Goal: Task Accomplishment & Management: Complete application form

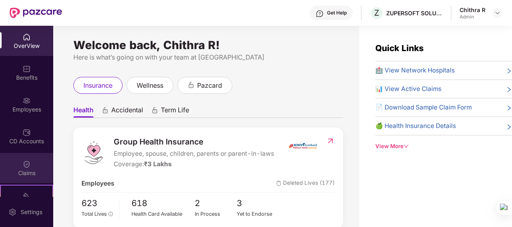
click at [31, 165] on div "Claims" at bounding box center [26, 168] width 53 height 30
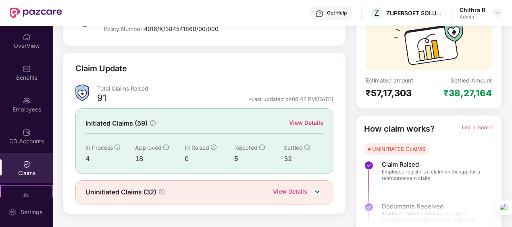
scroll to position [80, 0]
click at [293, 184] on div "Uninitiated Claims (32) View Details" at bounding box center [204, 192] width 258 height 24
click at [293, 190] on div "View Details" at bounding box center [290, 192] width 34 height 10
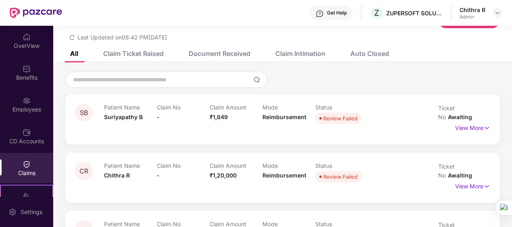
scroll to position [80, 0]
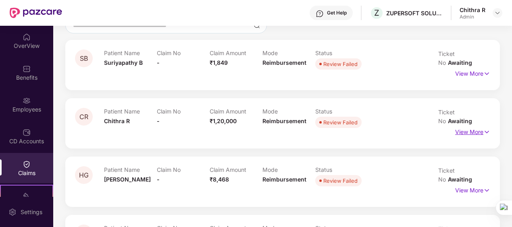
click at [476, 126] on p "View More" at bounding box center [472, 131] width 35 height 11
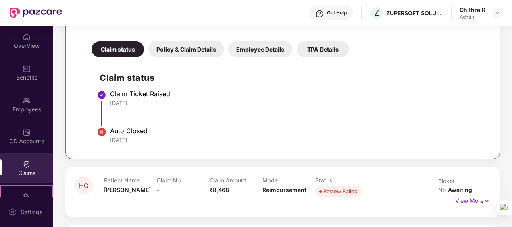
scroll to position [194, 0]
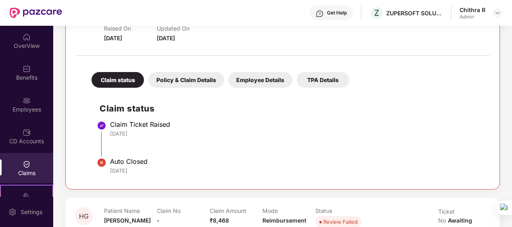
click at [175, 72] on div "Policy & Claim Details" at bounding box center [186, 80] width 76 height 16
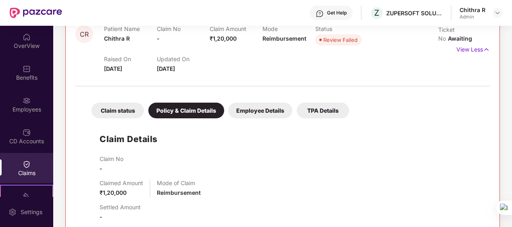
scroll to position [163, 0]
click at [258, 104] on div "Employee Details" at bounding box center [260, 111] width 64 height 16
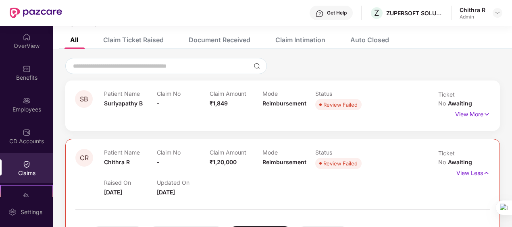
scroll to position [54, 0]
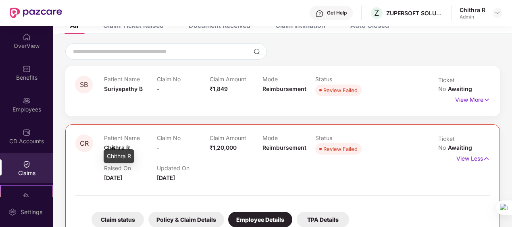
click at [123, 158] on div "Chithra R" at bounding box center [119, 157] width 31 height 14
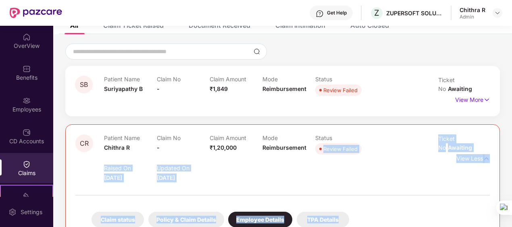
drag, startPoint x: 123, startPoint y: 158, endPoint x: 426, endPoint y: 127, distance: 304.4
click at [426, 127] on body "Get Help Z ZUPERSOFT SOLUTIONS PRIVATE LIMITED Chithra R Admin OverView Benefit…" at bounding box center [256, 113] width 512 height 227
click at [452, 169] on div "Ticket No Awaiting View Less" at bounding box center [464, 159] width 52 height 48
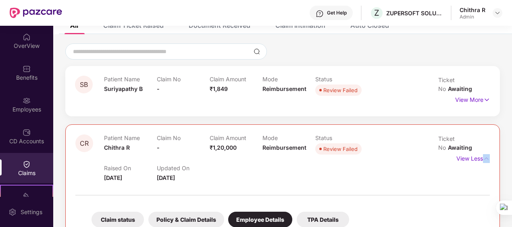
click at [452, 169] on div "Ticket No Awaiting View Less" at bounding box center [464, 159] width 52 height 48
drag, startPoint x: 452, startPoint y: 169, endPoint x: 454, endPoint y: 129, distance: 40.8
click at [454, 135] on span "Ticket No" at bounding box center [446, 143] width 17 height 16
click at [487, 154] on img at bounding box center [486, 158] width 7 height 9
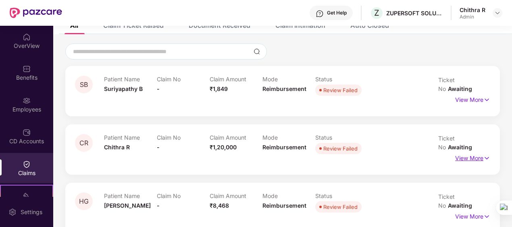
click at [487, 154] on img at bounding box center [486, 158] width 7 height 9
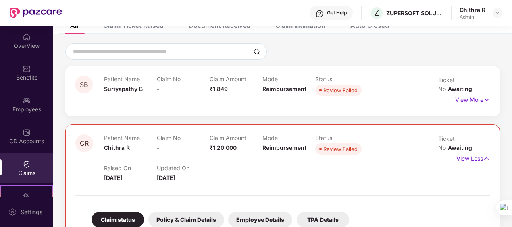
click at [487, 154] on img at bounding box center [486, 158] width 7 height 9
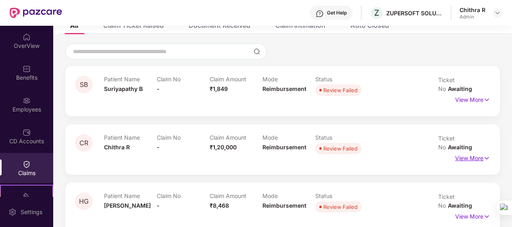
scroll to position [0, 0]
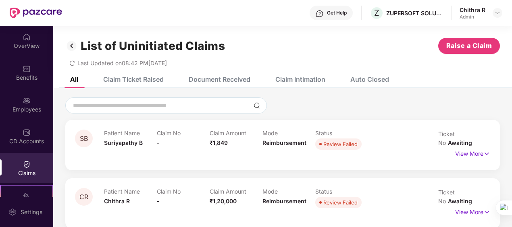
click at [358, 78] on div "Auto Closed" at bounding box center [369, 79] width 39 height 8
click at [467, 206] on p "View More" at bounding box center [472, 211] width 35 height 11
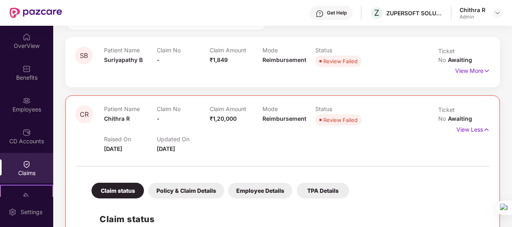
scroll to position [84, 0]
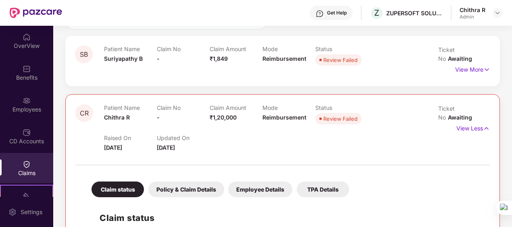
click at [202, 182] on div "Policy & Claim Details" at bounding box center [186, 190] width 76 height 16
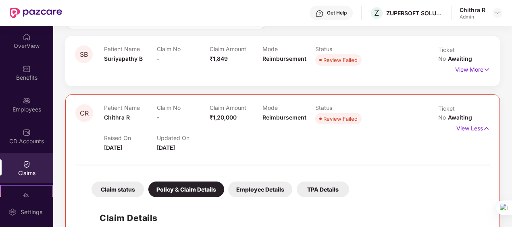
scroll to position [0, 0]
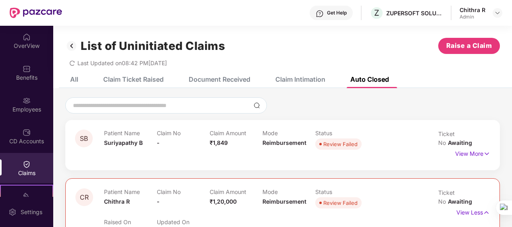
click at [147, 78] on div "Claim Ticket Raised" at bounding box center [133, 79] width 60 height 8
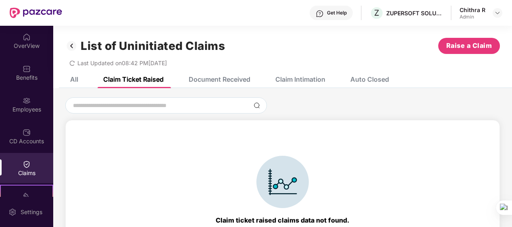
click at [244, 79] on div "Document Received" at bounding box center [220, 79] width 62 height 8
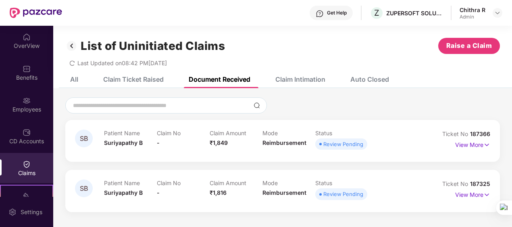
click at [147, 79] on div "Claim Ticket Raised" at bounding box center [133, 79] width 60 height 8
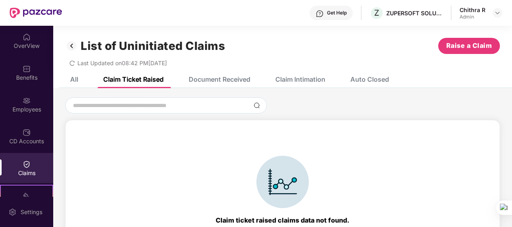
click at [294, 79] on div "Claim Intimation" at bounding box center [300, 79] width 50 height 8
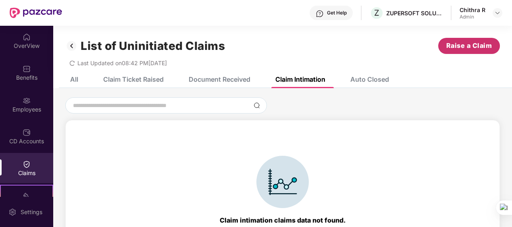
click at [450, 46] on span "Raise a Claim" at bounding box center [469, 46] width 46 height 10
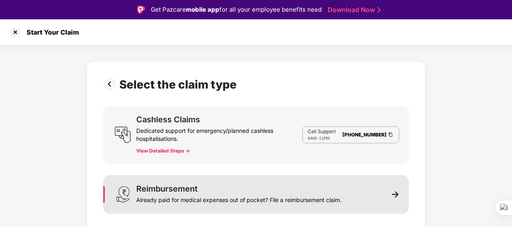
click at [396, 203] on div "Reimbursement Already paid for medical expenses out of pocket? File a reimburse…" at bounding box center [256, 194] width 306 height 39
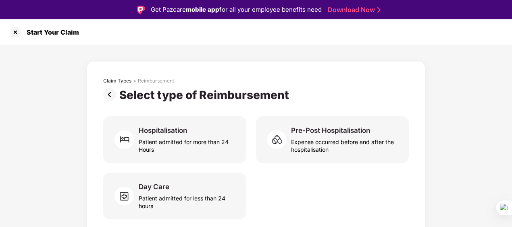
scroll to position [3, 0]
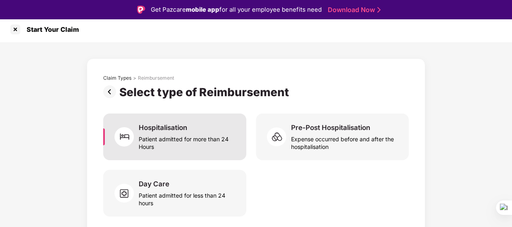
click at [232, 153] on div "Hospitalisation Patient admitted for more than 24 Hours" at bounding box center [174, 137] width 143 height 47
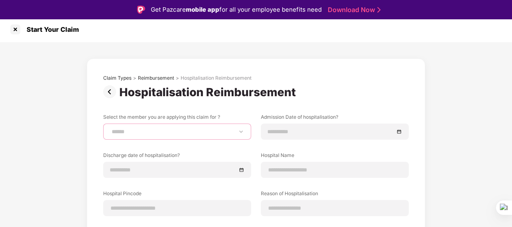
click at [213, 134] on select "**********" at bounding box center [177, 132] width 134 height 6
select select "**********"
click at [110, 129] on select "**********" at bounding box center [177, 132] width 134 height 6
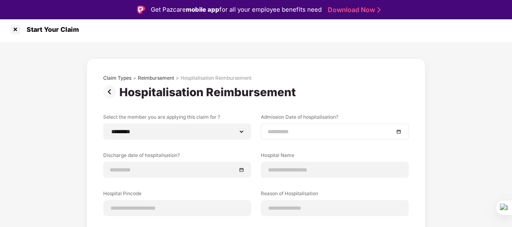
click at [397, 133] on div at bounding box center [335, 131] width 134 height 9
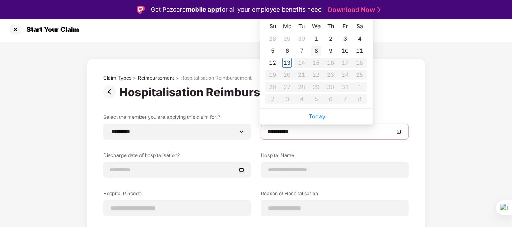
type input "**********"
click at [398, 132] on div at bounding box center [335, 131] width 134 height 9
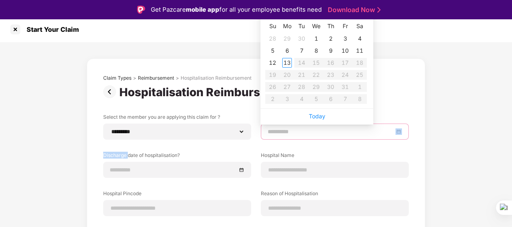
click at [398, 132] on div at bounding box center [335, 131] width 134 height 9
click at [272, 129] on input at bounding box center [331, 131] width 126 height 9
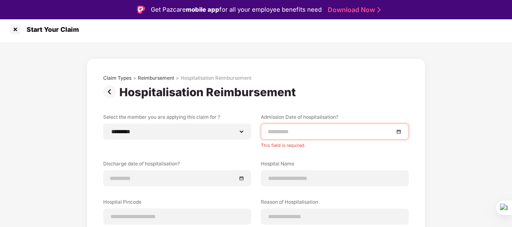
click at [465, 90] on div "**********" at bounding box center [256, 198] width 512 height 312
click at [348, 138] on div at bounding box center [335, 132] width 148 height 16
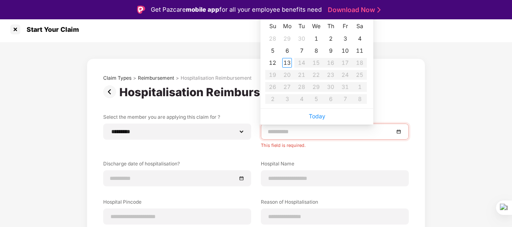
click at [396, 130] on div at bounding box center [335, 131] width 134 height 9
type input "**********"
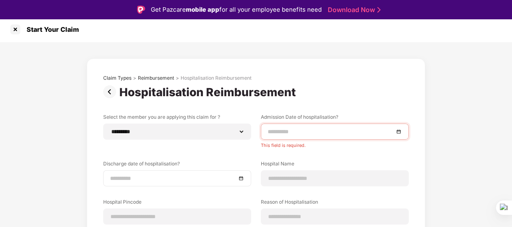
click at [237, 183] on div at bounding box center [177, 179] width 148 height 16
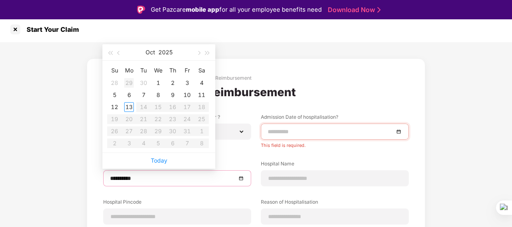
type input "**********"
click at [118, 52] on span "button" at bounding box center [119, 53] width 4 height 4
type input "**********"
click at [200, 106] on div "20" at bounding box center [202, 107] width 10 height 10
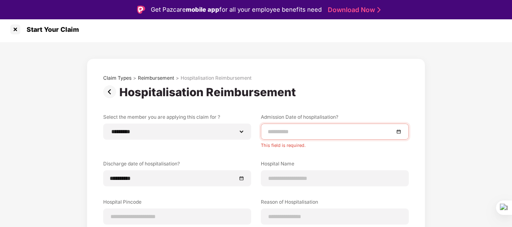
click at [400, 133] on div at bounding box center [335, 131] width 134 height 9
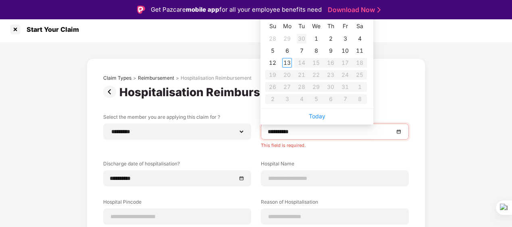
type input "**********"
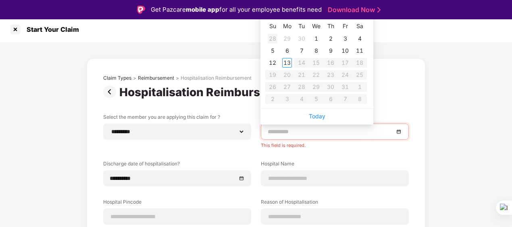
type input "**********"
click at [266, 30] on th "Su" at bounding box center [272, 26] width 15 height 13
type input "**********"
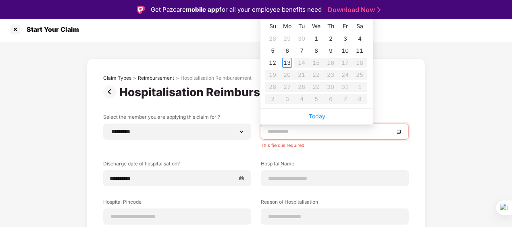
click at [314, 92] on table "Su Mo Tu We Th Fr Sa 28 29 30 1 2 3 4 5 6 7 8 9 10 11 12 13 14 15 16 17 18 19 2…" at bounding box center [316, 62] width 102 height 85
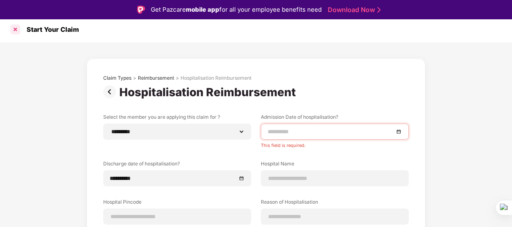
click at [16, 27] on div at bounding box center [15, 29] width 13 height 13
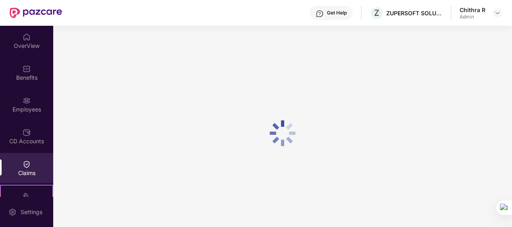
click at [25, 173] on div "Claims" at bounding box center [26, 173] width 53 height 8
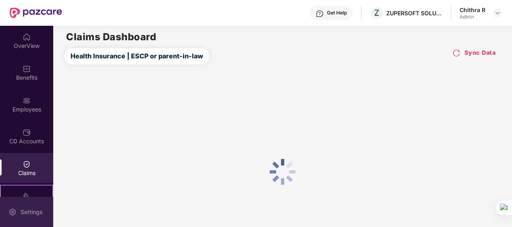
click at [29, 203] on div "Settings" at bounding box center [26, 212] width 53 height 30
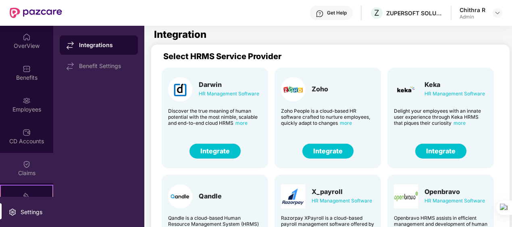
click at [31, 160] on div "Claims" at bounding box center [26, 168] width 53 height 30
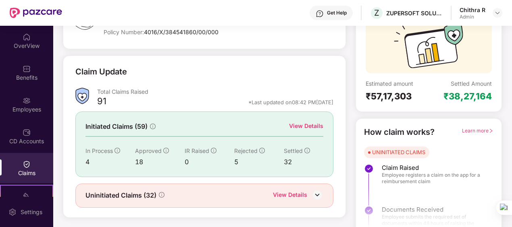
scroll to position [88, 0]
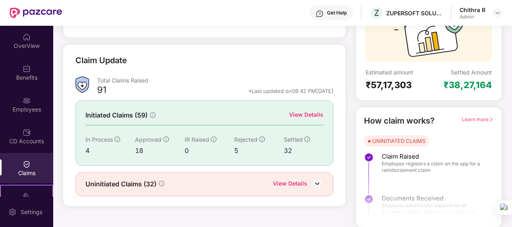
click at [299, 182] on div "View Details" at bounding box center [290, 184] width 34 height 10
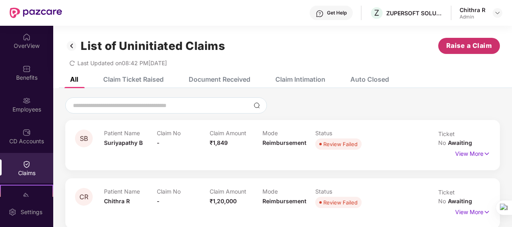
click at [476, 49] on span "Raise a Claim" at bounding box center [469, 46] width 46 height 10
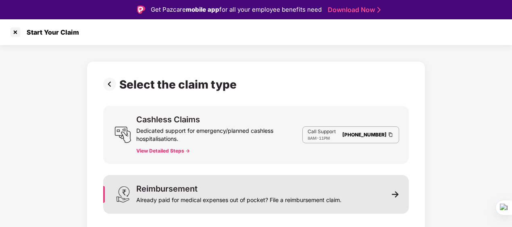
scroll to position [19, 0]
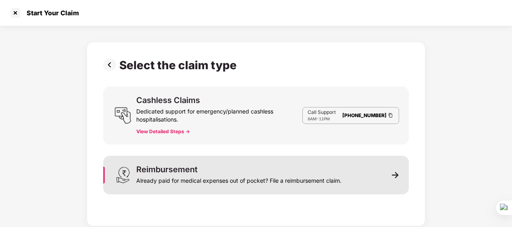
click at [395, 173] on img at bounding box center [395, 175] width 7 height 7
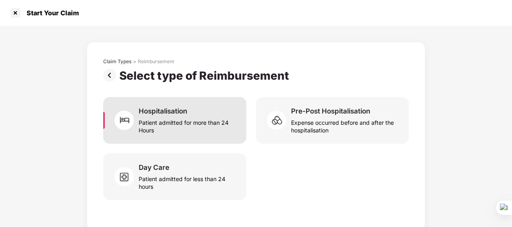
click at [205, 132] on div "Patient admitted for more than 24 Hours" at bounding box center [188, 125] width 98 height 19
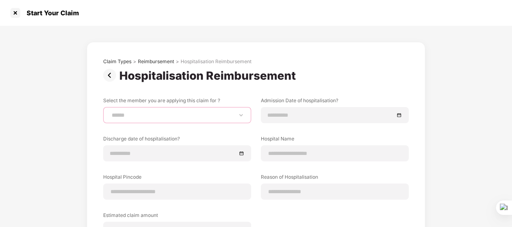
click at [204, 115] on select "**********" at bounding box center [177, 115] width 134 height 6
select select "**********"
click at [110, 112] on select "**********" at bounding box center [177, 115] width 134 height 6
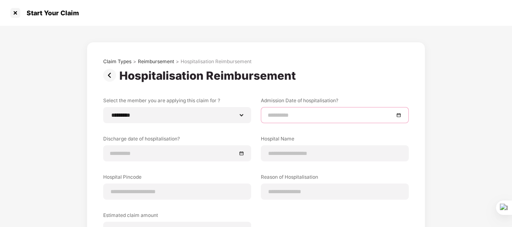
click at [315, 115] on input at bounding box center [331, 115] width 126 height 9
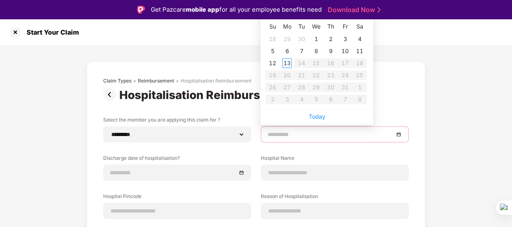
type input "**********"
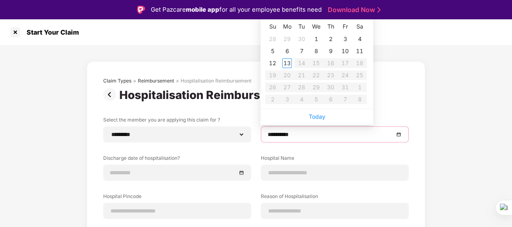
type input "**********"
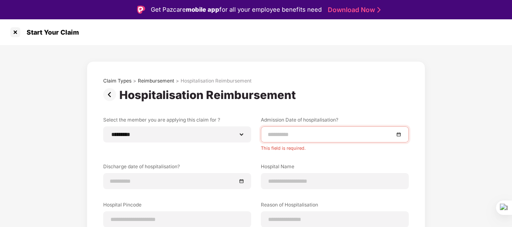
click at [331, 153] on div "**********" at bounding box center [256, 198] width 306 height 162
click at [397, 137] on div at bounding box center [335, 134] width 134 height 9
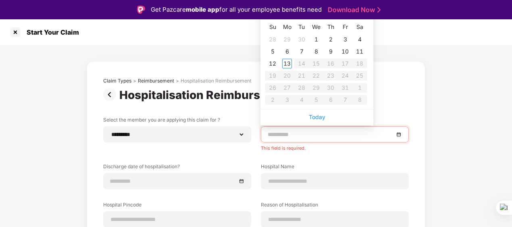
type input "**********"
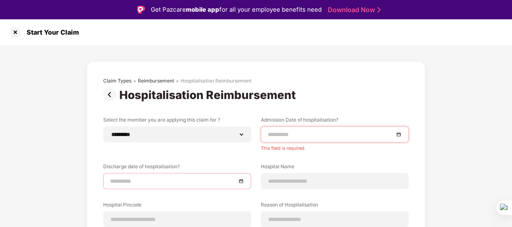
click at [153, 183] on input at bounding box center [173, 181] width 126 height 9
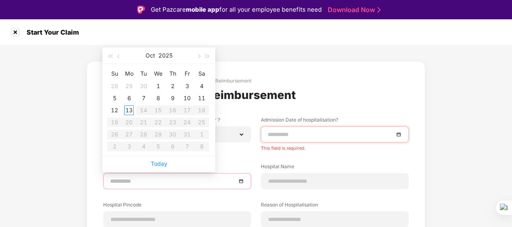
type input "**********"
click at [122, 55] on button "button" at bounding box center [118, 56] width 9 height 16
type input "**********"
click at [129, 121] on div "22" at bounding box center [129, 123] width 10 height 10
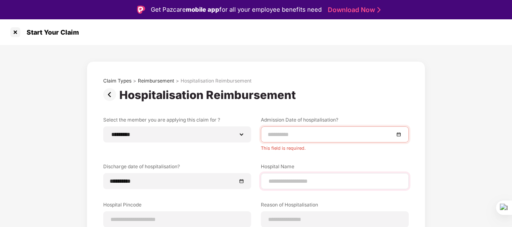
click at [305, 186] on div at bounding box center [335, 181] width 148 height 16
click at [305, 184] on input at bounding box center [335, 181] width 134 height 8
type input "**********"
click at [330, 136] on input at bounding box center [331, 134] width 126 height 9
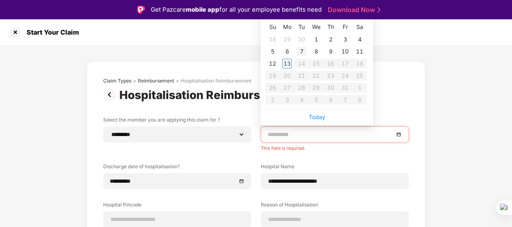
type input "**********"
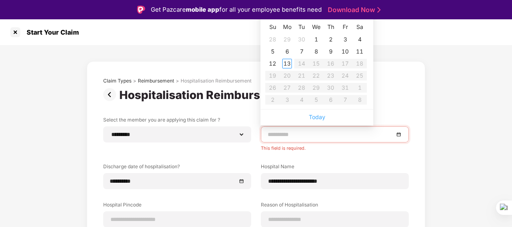
click at [318, 118] on link "Today" at bounding box center [317, 117] width 17 height 7
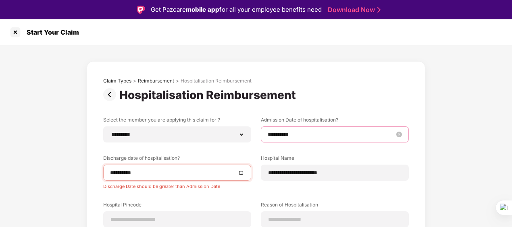
click at [314, 135] on input "**********" at bounding box center [331, 134] width 126 height 9
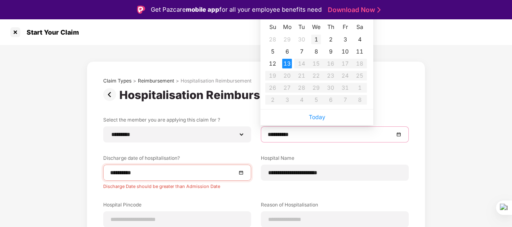
type input "**********"
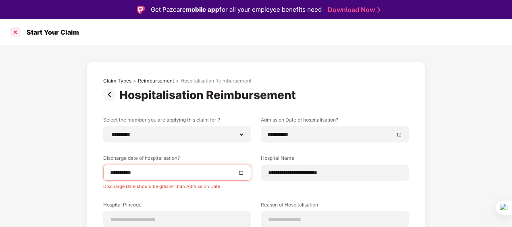
click at [11, 31] on div at bounding box center [15, 32] width 13 height 13
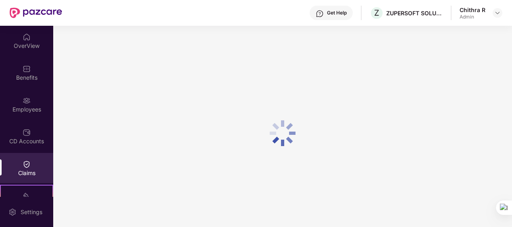
click at [46, 169] on div "Claims" at bounding box center [26, 168] width 53 height 30
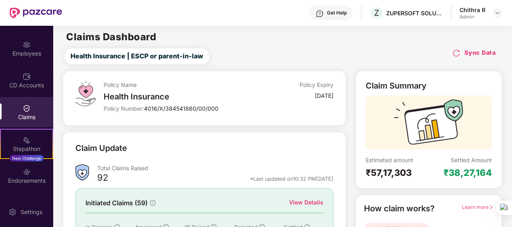
scroll to position [88, 0]
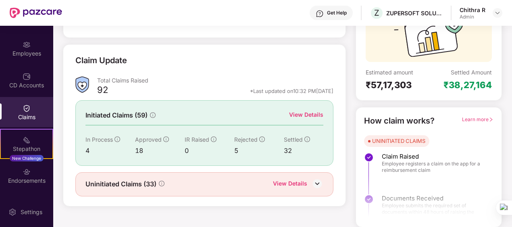
click at [282, 182] on div "View Details" at bounding box center [290, 184] width 34 height 10
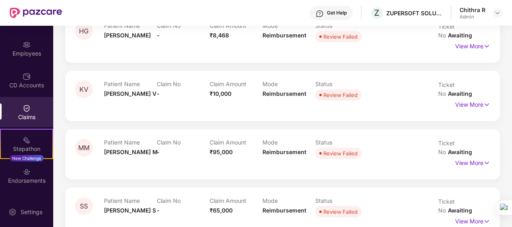
scroll to position [376, 0]
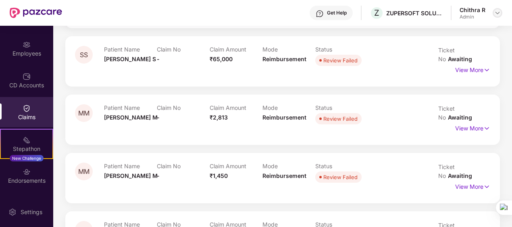
click at [499, 11] on img at bounding box center [497, 13] width 6 height 6
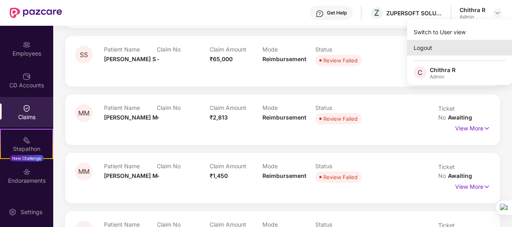
click at [433, 46] on div "Logout" at bounding box center [459, 48] width 105 height 16
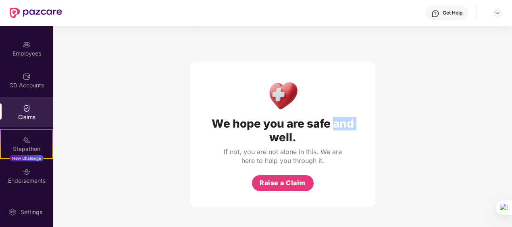
scroll to position [26, 0]
click at [433, 46] on div "We hope you are safe and well. If not, you are not alone in this. We are here t…" at bounding box center [282, 118] width 427 height 178
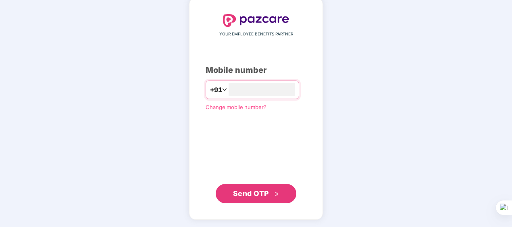
type input "**********"
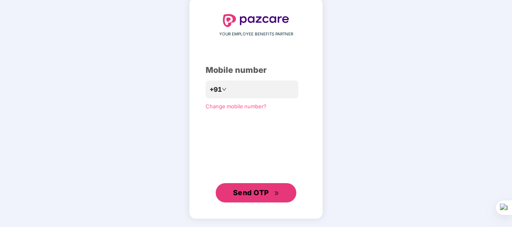
scroll to position [39, 0]
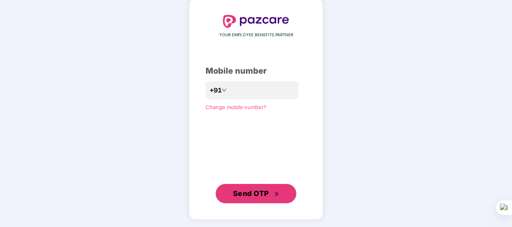
click at [248, 185] on button "Send OTP" at bounding box center [256, 193] width 81 height 19
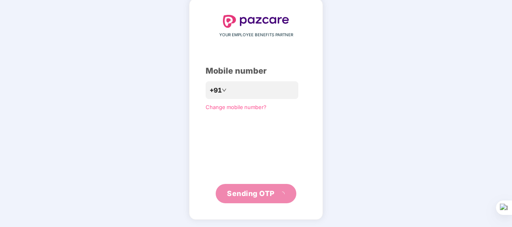
scroll to position [35, 0]
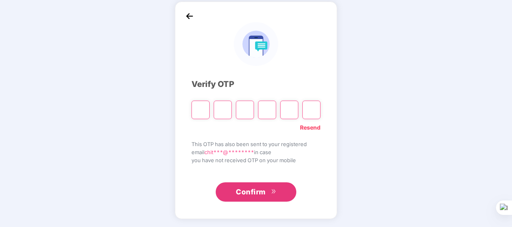
type input "*"
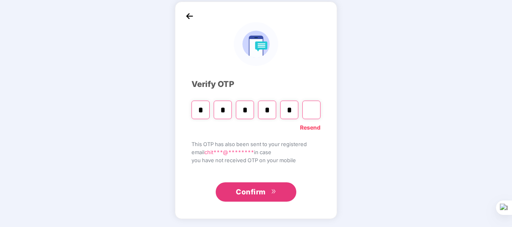
type input "*"
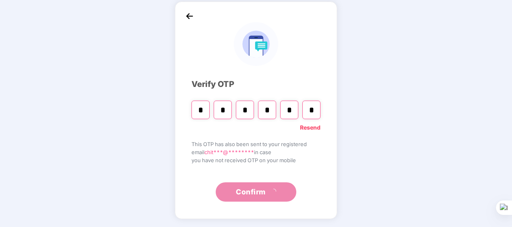
scroll to position [0, 0]
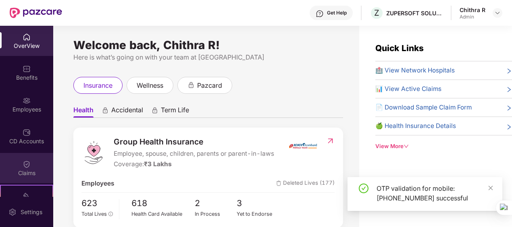
click at [31, 170] on div "Claims" at bounding box center [26, 173] width 53 height 8
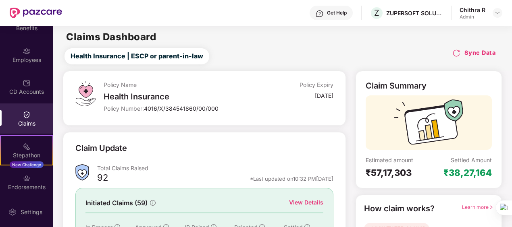
scroll to position [88, 0]
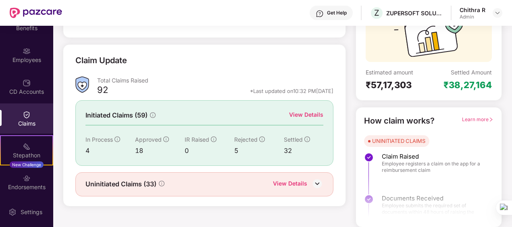
click at [302, 185] on div "View Details" at bounding box center [290, 184] width 34 height 10
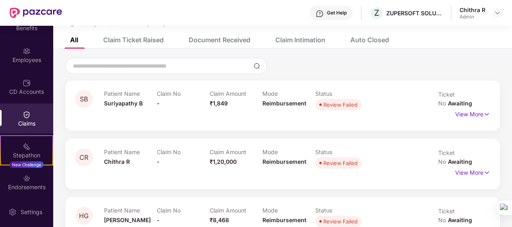
scroll to position [0, 0]
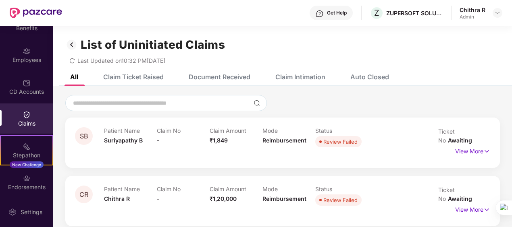
click at [156, 77] on div "Claim Ticket Raised" at bounding box center [133, 77] width 60 height 8
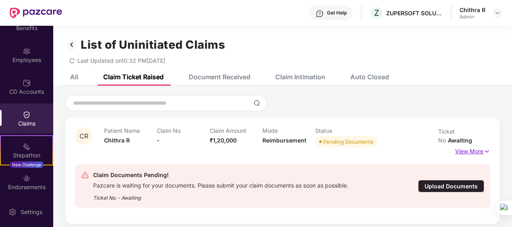
click at [466, 146] on p "View More" at bounding box center [472, 150] width 35 height 11
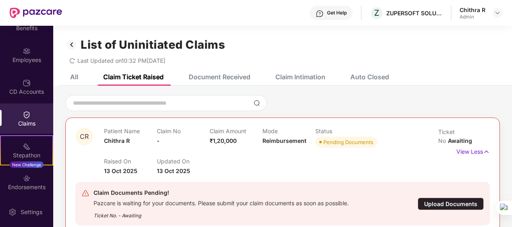
click at [466, 203] on div "Upload Documents" at bounding box center [451, 204] width 66 height 12
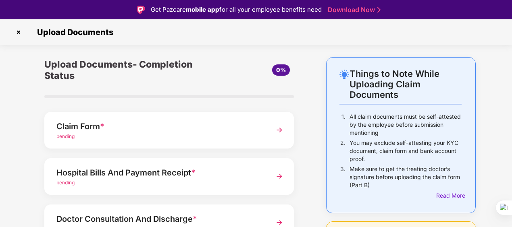
click at [278, 129] on img at bounding box center [279, 130] width 15 height 15
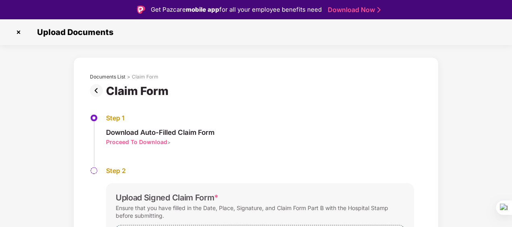
click at [278, 129] on div "Step 1 Download Auto-Filled Claim Form Proceed To Download >" at bounding box center [256, 140] width 332 height 53
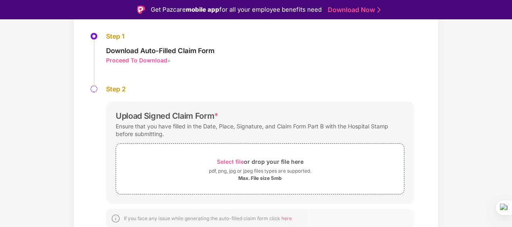
scroll to position [82, 0]
click at [239, 160] on span "Select file" at bounding box center [230, 161] width 27 height 7
click at [236, 161] on span "Select file" at bounding box center [230, 161] width 27 height 7
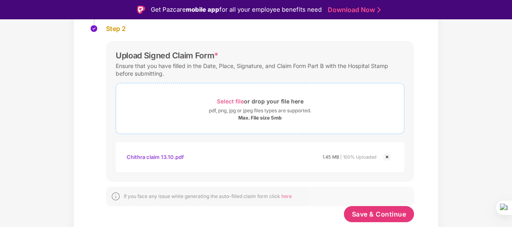
scroll to position [142, 0]
click at [395, 215] on span "Save & Continue" at bounding box center [379, 214] width 54 height 9
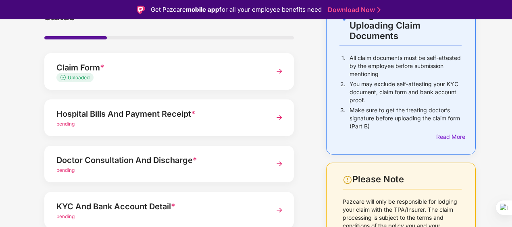
scroll to position [60, 0]
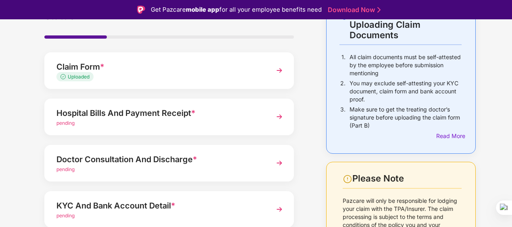
click at [273, 117] on img at bounding box center [279, 117] width 15 height 15
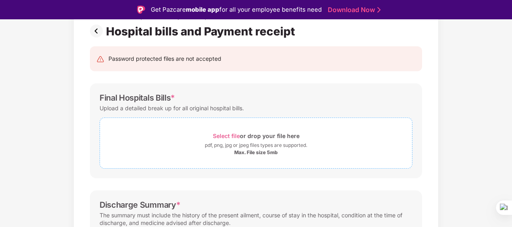
click at [220, 135] on span "Select file" at bounding box center [226, 136] width 27 height 7
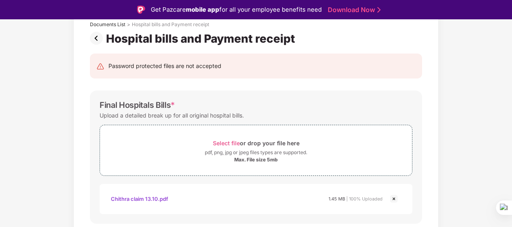
scroll to position [53, 0]
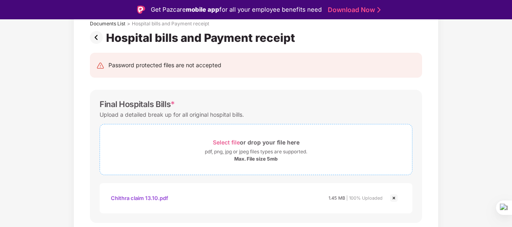
click at [218, 138] on div "Select file or drop your file here" at bounding box center [256, 142] width 87 height 11
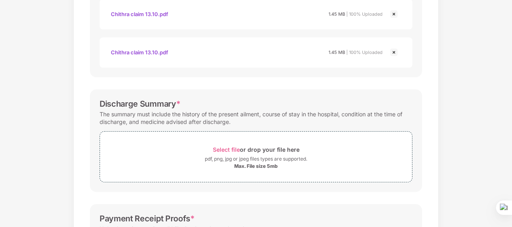
scroll to position [218, 0]
click at [235, 150] on span "Select file" at bounding box center [226, 149] width 27 height 7
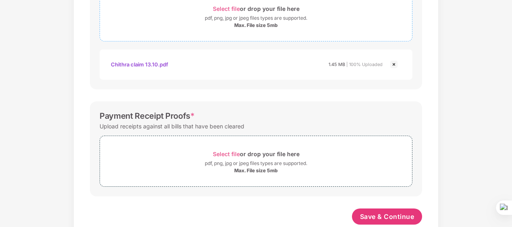
scroll to position [376, 0]
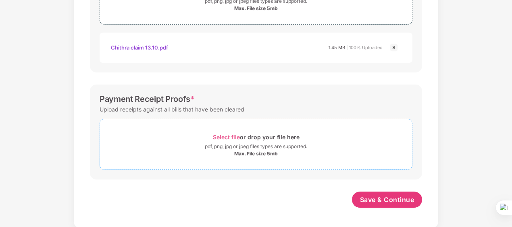
click at [234, 136] on span "Select file" at bounding box center [226, 137] width 27 height 7
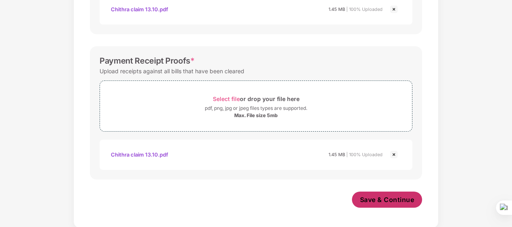
scroll to position [414, 0]
click at [381, 196] on span "Save & Continue" at bounding box center [387, 200] width 54 height 9
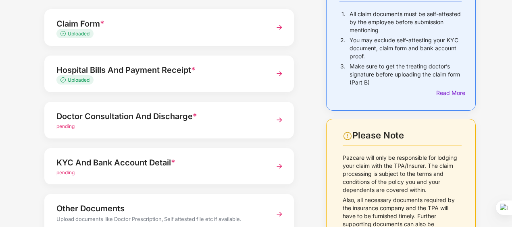
scroll to position [140, 0]
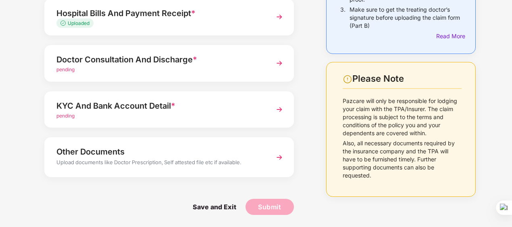
click at [279, 64] on img at bounding box center [279, 63] width 15 height 15
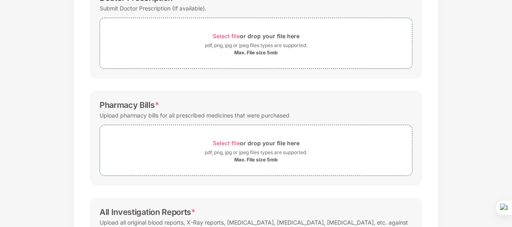
scroll to position [0, 0]
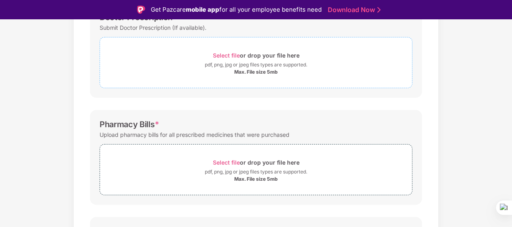
click at [237, 52] on span "Select file" at bounding box center [226, 55] width 27 height 7
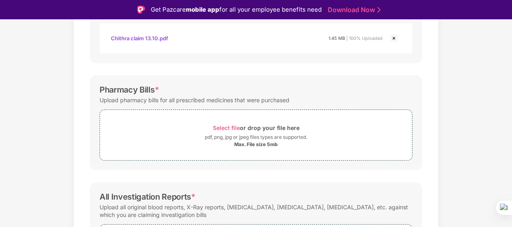
scroll to position [214, 0]
click at [238, 128] on span "Select file" at bounding box center [226, 127] width 27 height 7
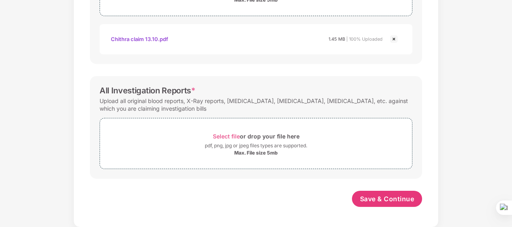
scroll to position [338, 0]
click at [231, 137] on span "Select file" at bounding box center [226, 137] width 27 height 7
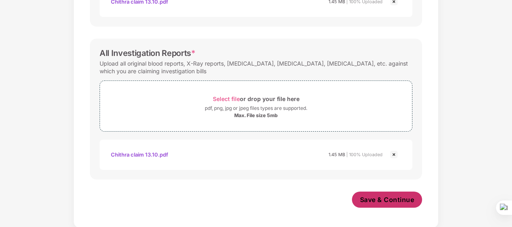
scroll to position [376, 0]
click at [388, 203] on button "Save & Continue" at bounding box center [387, 200] width 71 height 16
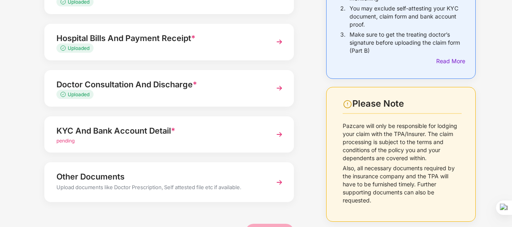
scroll to position [118, 0]
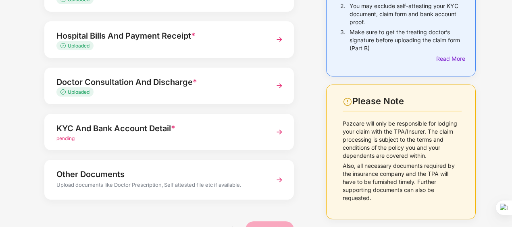
click at [279, 133] on img at bounding box center [279, 132] width 15 height 15
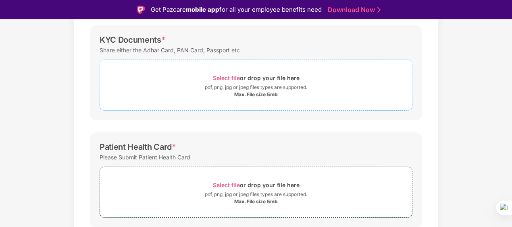
click at [235, 77] on span "Select file" at bounding box center [226, 78] width 27 height 7
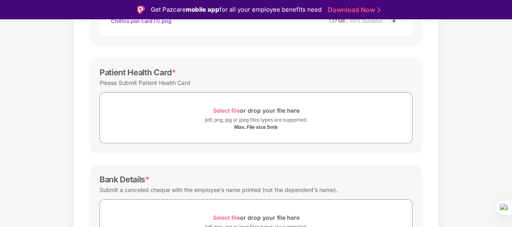
scroll to position [231, 0]
click at [229, 108] on span "Select file" at bounding box center [226, 109] width 27 height 7
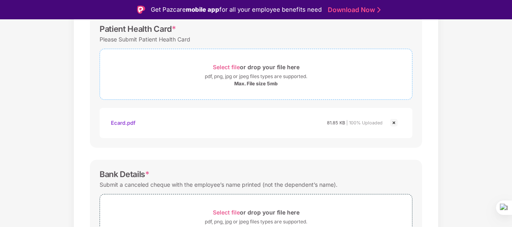
scroll to position [330, 0]
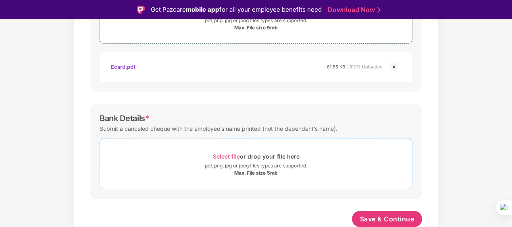
click at [216, 154] on span "Select file" at bounding box center [226, 156] width 27 height 7
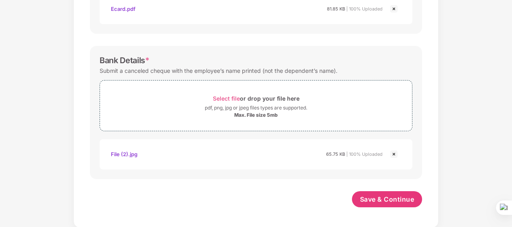
scroll to position [368, 0]
click at [398, 196] on span "Save & Continue" at bounding box center [387, 200] width 54 height 9
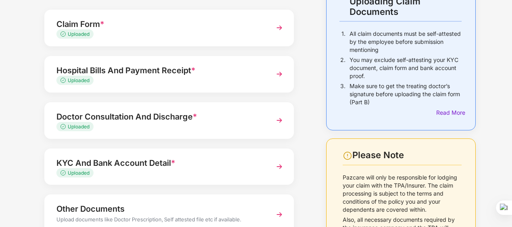
scroll to position [121, 0]
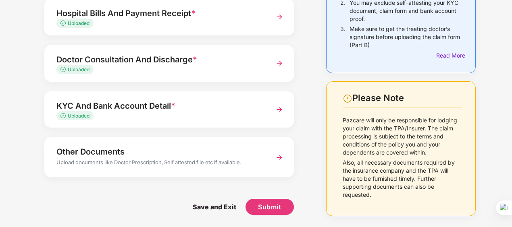
click at [275, 159] on img at bounding box center [279, 157] width 15 height 15
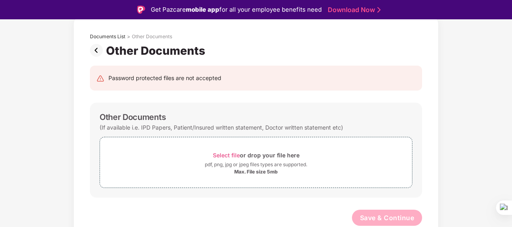
scroll to position [40, 0]
click at [95, 50] on img at bounding box center [98, 51] width 16 height 13
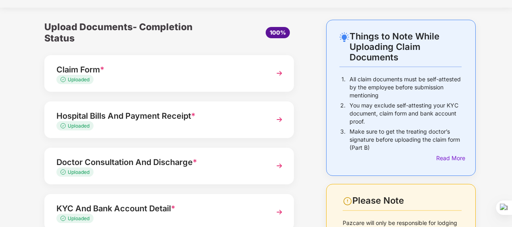
scroll to position [121, 0]
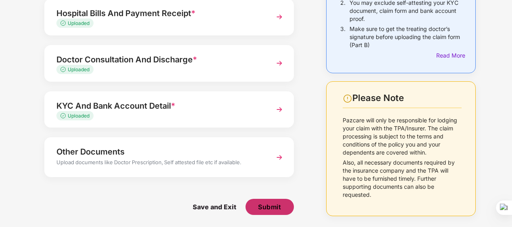
click at [263, 209] on span "Submit" at bounding box center [269, 207] width 23 height 9
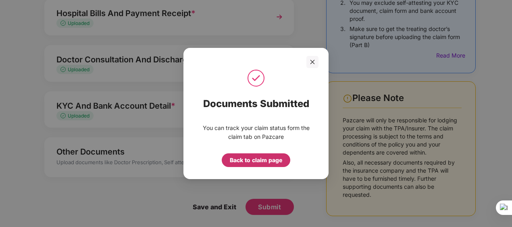
click at [277, 160] on div "Back to claim page" at bounding box center [256, 160] width 52 height 9
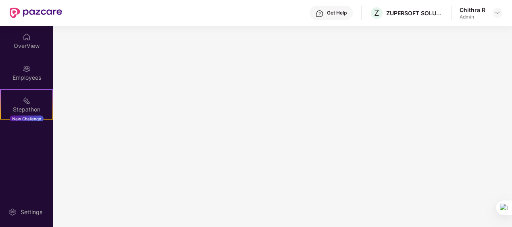
scroll to position [0, 0]
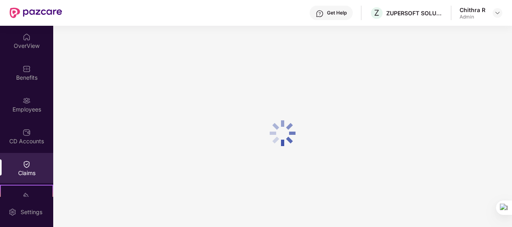
click at [44, 173] on div "Claims" at bounding box center [26, 173] width 53 height 8
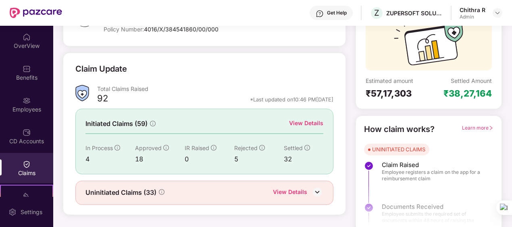
scroll to position [80, 0]
click at [290, 188] on div "View Details" at bounding box center [290, 192] width 34 height 10
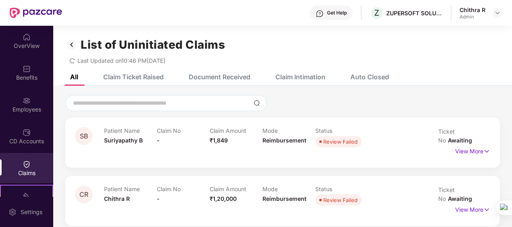
scroll to position [0, 0]
click at [161, 81] on div "Claim Ticket Raised" at bounding box center [127, 77] width 73 height 18
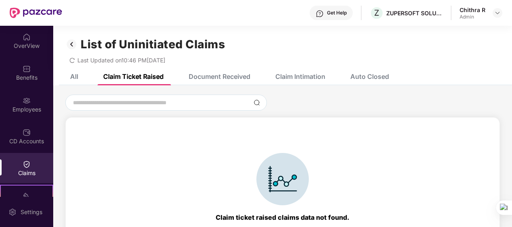
click at [227, 77] on div "Document Received" at bounding box center [220, 77] width 62 height 8
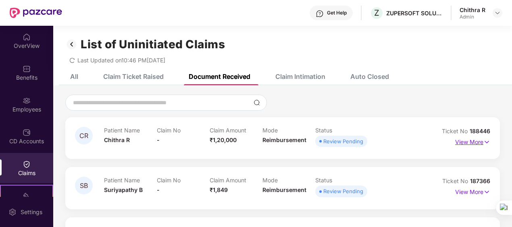
click at [477, 144] on p "View More" at bounding box center [472, 141] width 35 height 11
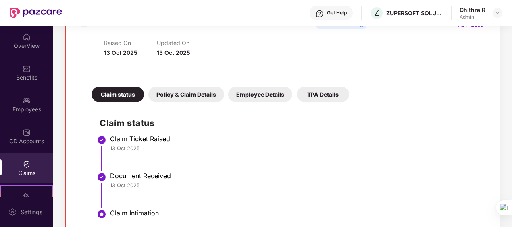
scroll to position [118, 0]
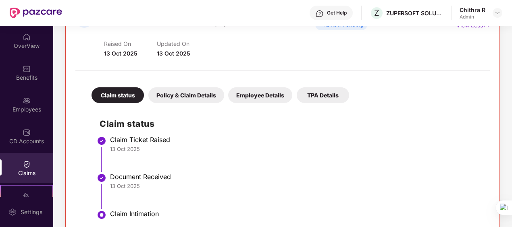
click at [206, 96] on div "Policy & Claim Details" at bounding box center [186, 95] width 76 height 16
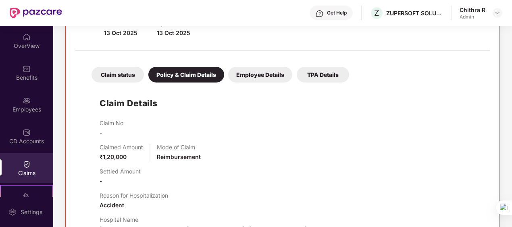
scroll to position [138, 0]
click at [264, 75] on div "Employee Details" at bounding box center [260, 75] width 64 height 16
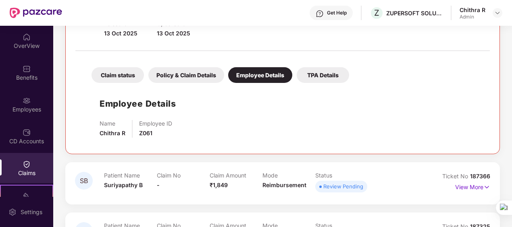
scroll to position [173, 0]
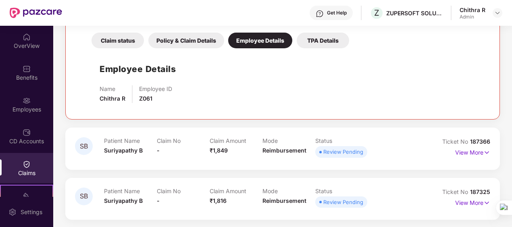
click at [323, 39] on div "TPA Details" at bounding box center [323, 41] width 52 height 16
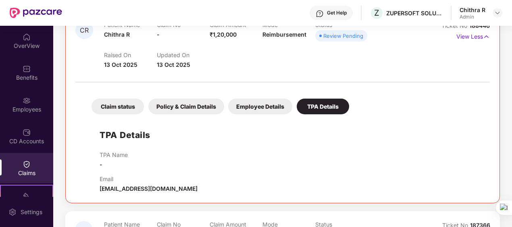
scroll to position [105, 0]
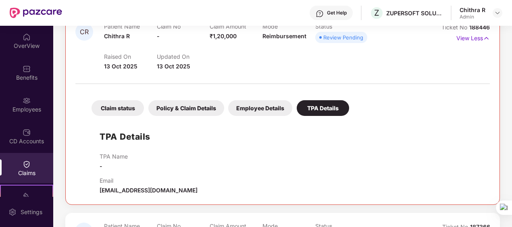
click at [126, 109] on div "Claim status" at bounding box center [118, 108] width 52 height 16
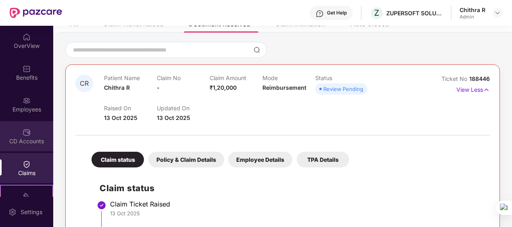
scroll to position [0, 0]
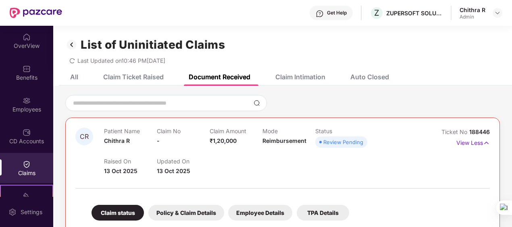
click at [124, 82] on div "Claim Ticket Raised" at bounding box center [127, 77] width 73 height 18
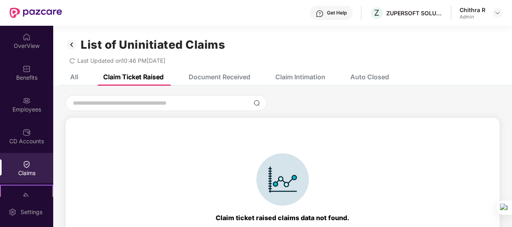
click at [69, 77] on div "All" at bounding box center [68, 77] width 20 height 8
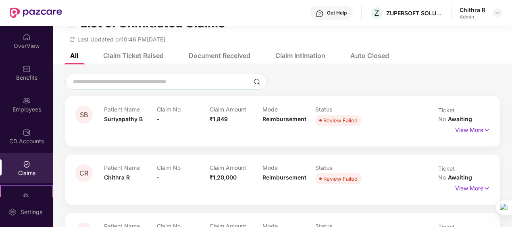
scroll to position [22, 0]
